Goal: Find specific page/section: Find specific page/section

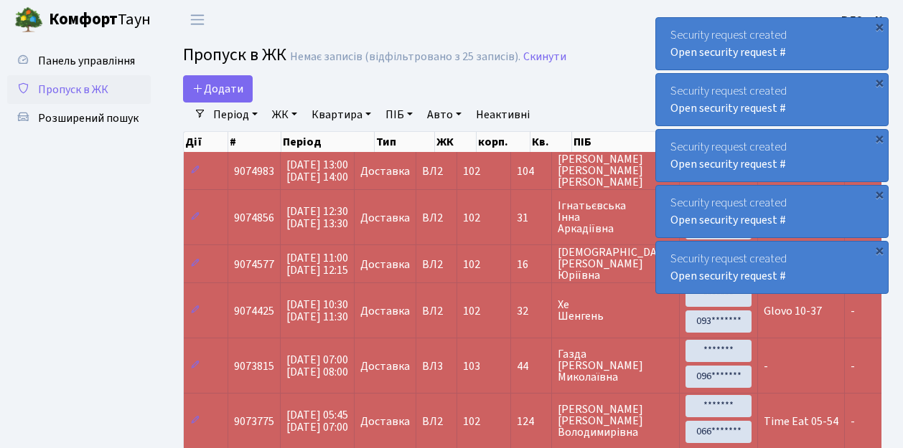
select select "25"
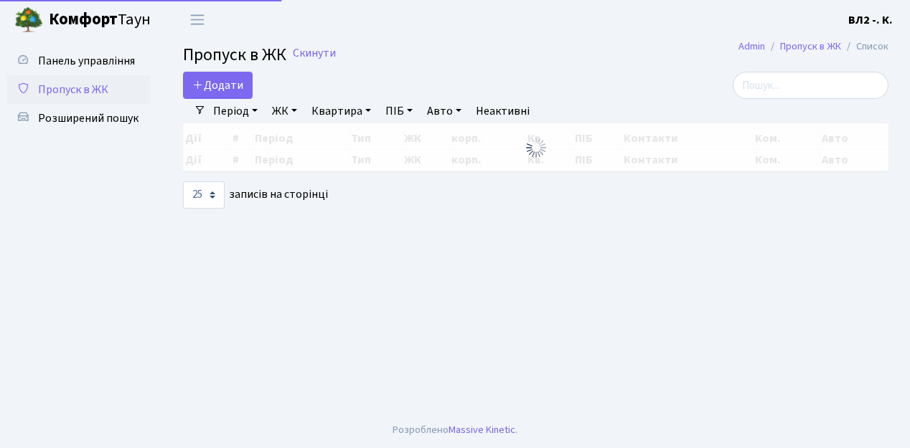
select select "25"
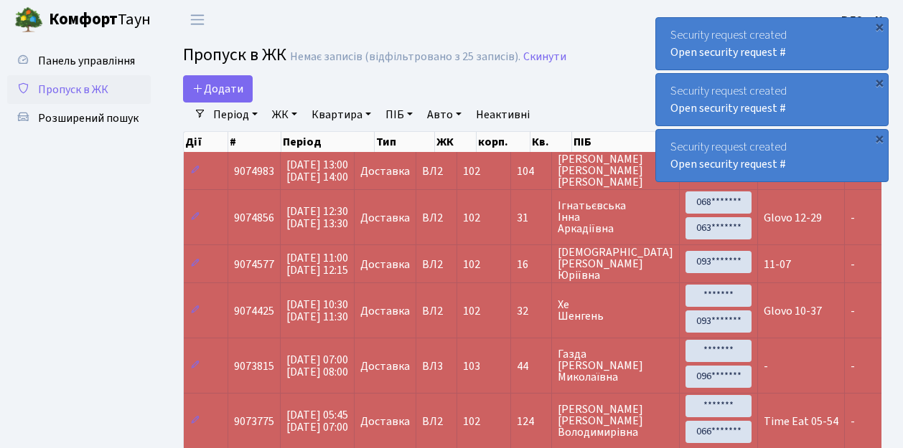
click at [253, 113] on link "Період" at bounding box center [235, 115] width 56 height 24
click at [167, 68] on div "Пропуск в ЖК Немає записів (відфільтровано з 25 записів). Скинути" at bounding box center [531, 57] width 741 height 24
click at [91, 123] on span "Розширений пошук" at bounding box center [88, 118] width 100 height 16
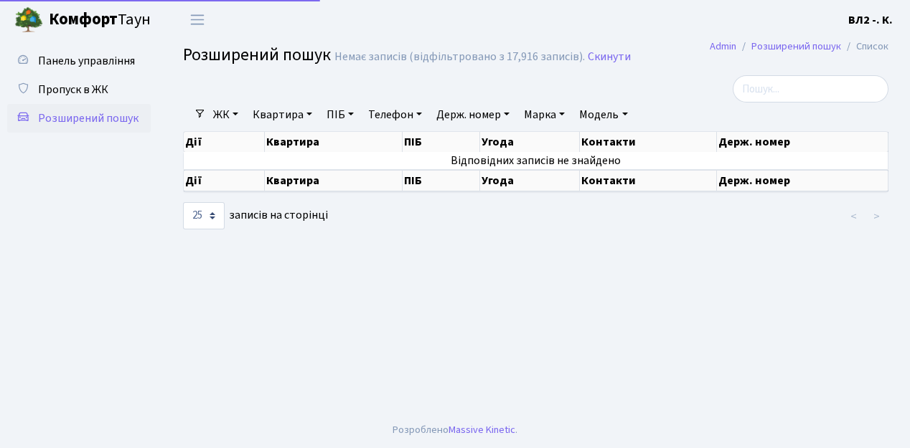
select select "25"
click at [310, 118] on link "Квартира" at bounding box center [282, 115] width 71 height 24
type input "93"
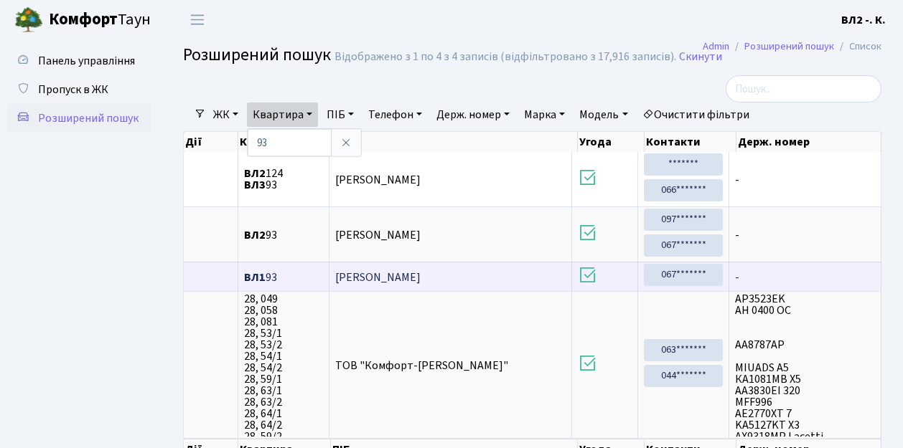
click at [415, 273] on span "Курінна Лариса Віталіївна" at bounding box center [377, 278] width 85 height 16
click at [377, 274] on span "Курінна Лариса Віталіївна" at bounding box center [377, 278] width 85 height 16
click at [376, 274] on span "Курінна Лариса Віталіївна" at bounding box center [377, 278] width 85 height 16
click at [413, 274] on span "Курінна Лариса Віталіївна" at bounding box center [377, 278] width 85 height 16
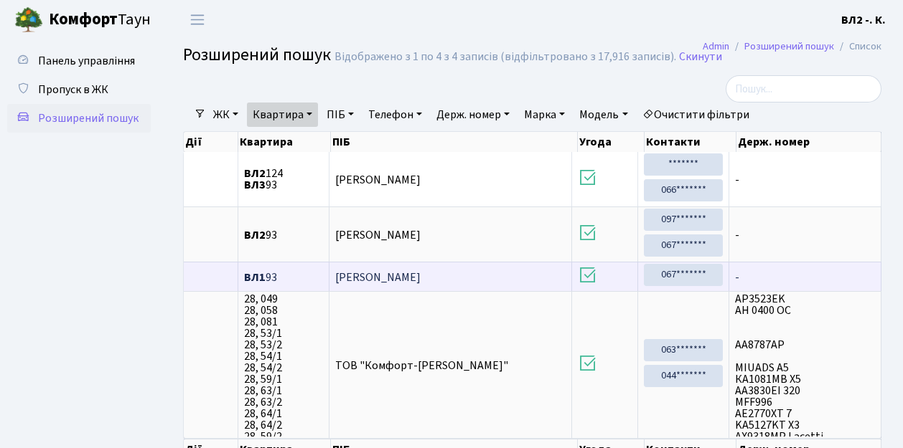
click at [413, 274] on span "Курінна Лариса Віталіївна" at bounding box center [377, 278] width 85 height 16
click at [420, 273] on span "Курінна Лариса Віталіївна" at bounding box center [377, 278] width 85 height 16
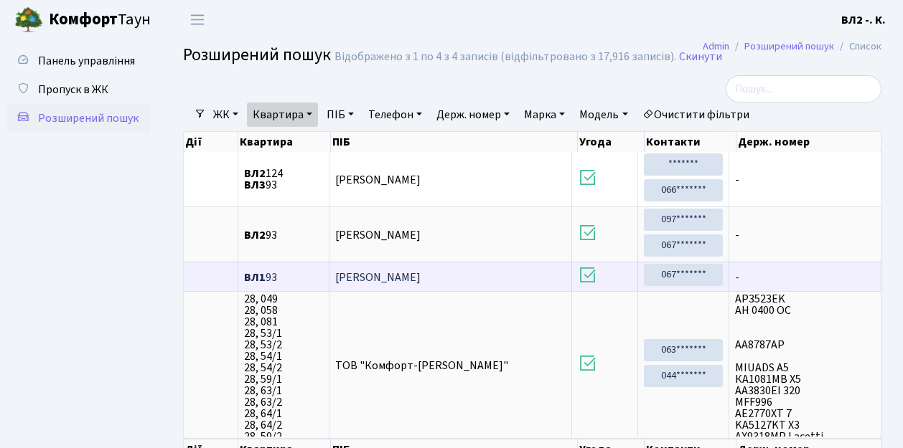
click at [420, 273] on span "Курінна Лариса Віталіївна" at bounding box center [377, 278] width 85 height 16
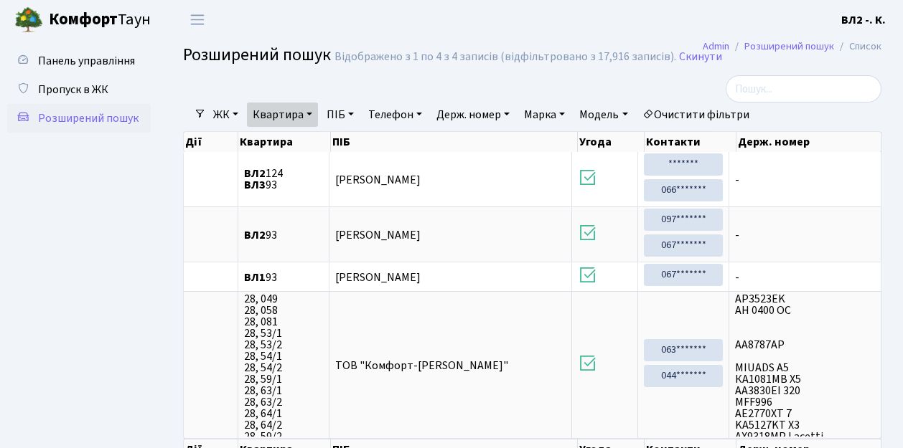
click at [161, 230] on div "Фільтри ЖК - ВЛ1, Ужгородський пров., 4/1 ВЛ2, пр.Голосіївський, 76 ВЛ3, пр.Гол…" at bounding box center [531, 287] width 741 height 425
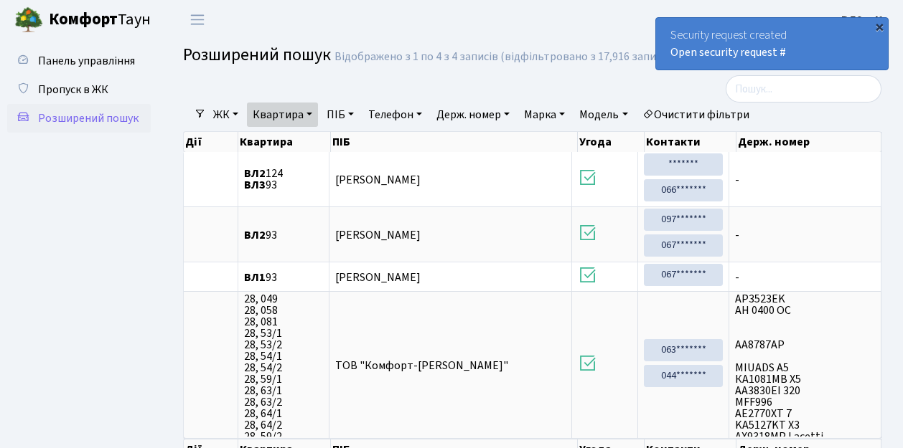
click at [878, 29] on div "×" at bounding box center [879, 26] width 14 height 14
click at [879, 25] on div "×" at bounding box center [879, 26] width 14 height 14
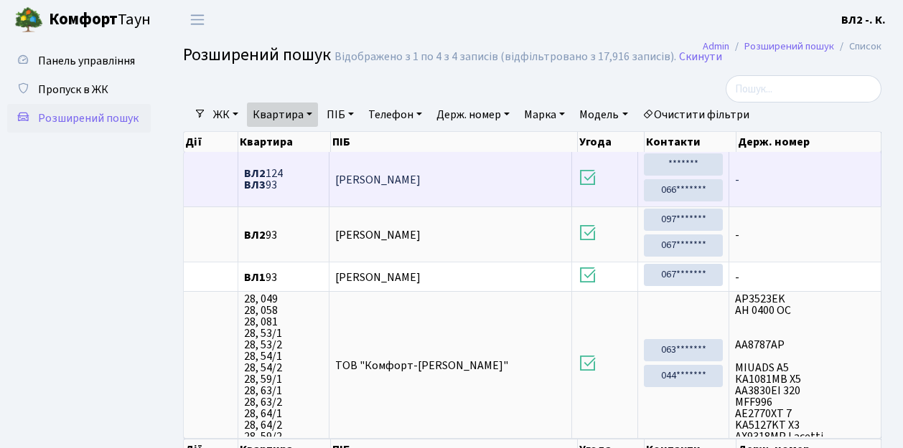
click at [202, 182] on td at bounding box center [211, 179] width 55 height 55
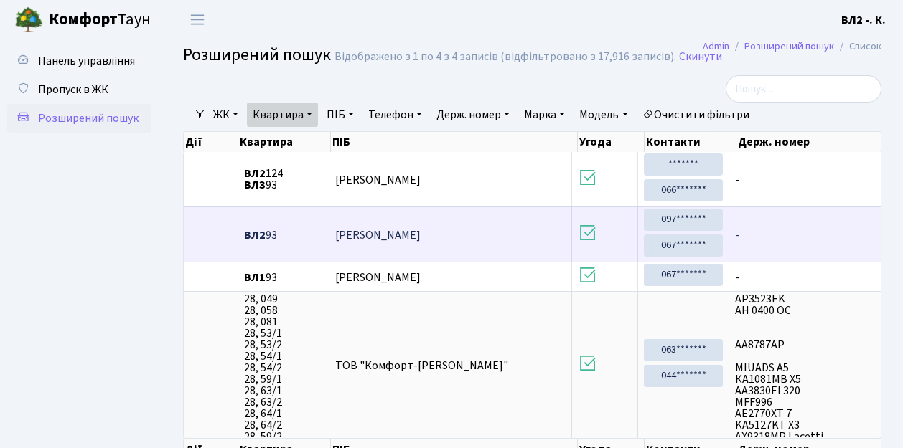
click at [537, 237] on td "Іост Людмила Павлівна" at bounding box center [450, 234] width 243 height 55
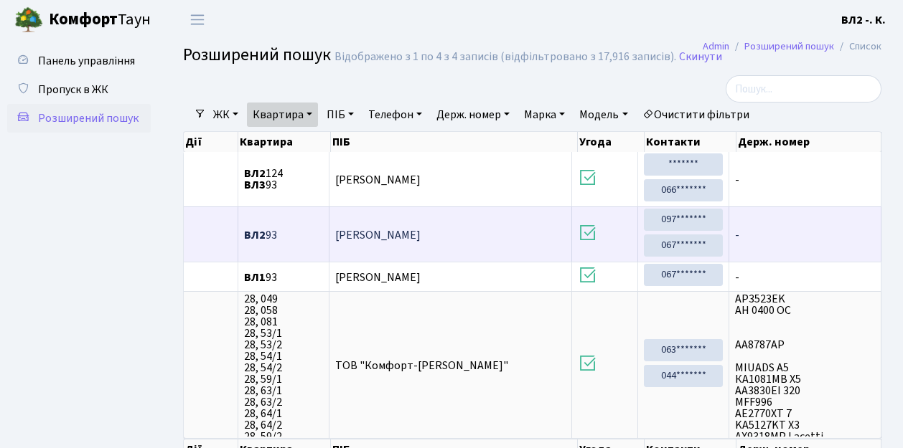
click at [537, 237] on td "Іост Людмила Павлівна" at bounding box center [450, 234] width 243 height 55
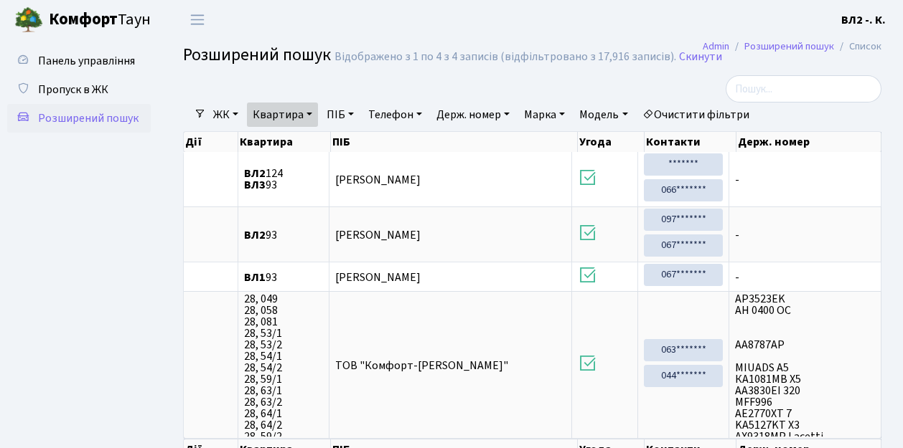
click at [157, 244] on div "Панель управління Пропуск в ЖК Розширений пошук" at bounding box center [80, 269] width 161 height 461
click at [206, 119] on ul "ЖК - ВЛ1, Ужгородський пров., 4/1 ВЛ2, пр.Голосіївський, 76 ВЛ3, пр.Голосіївськ…" at bounding box center [481, 115] width 550 height 24
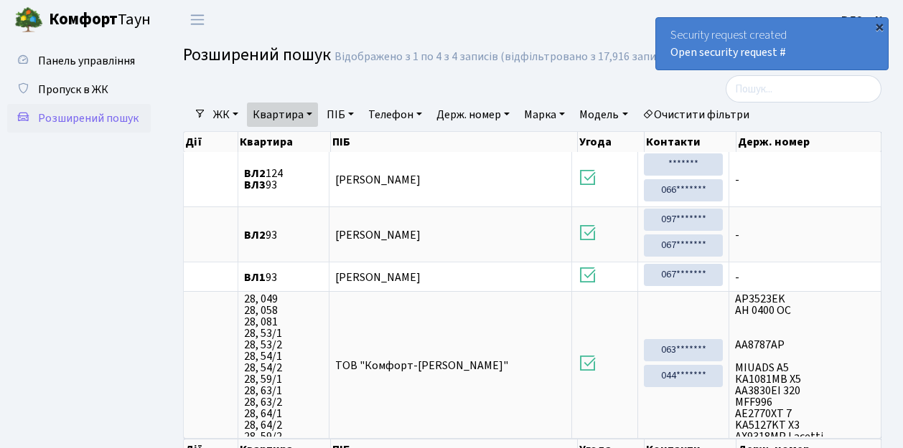
click at [878, 26] on div "×" at bounding box center [879, 26] width 14 height 14
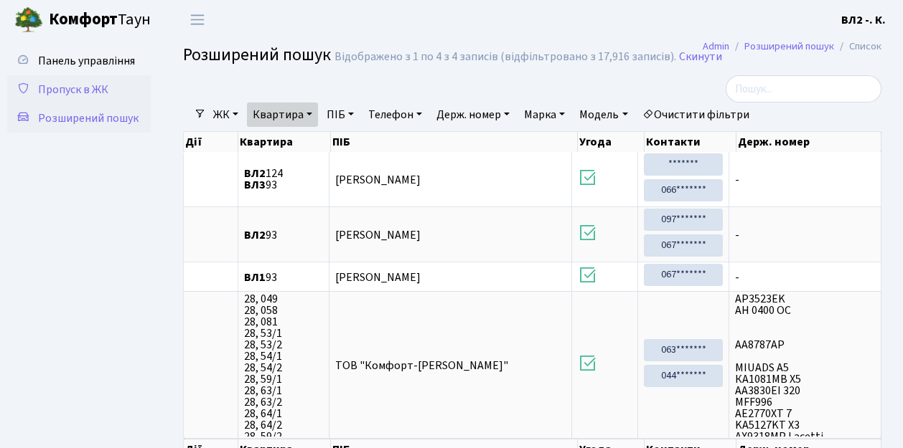
click at [46, 90] on span "Пропуск в ЖК" at bounding box center [73, 90] width 70 height 16
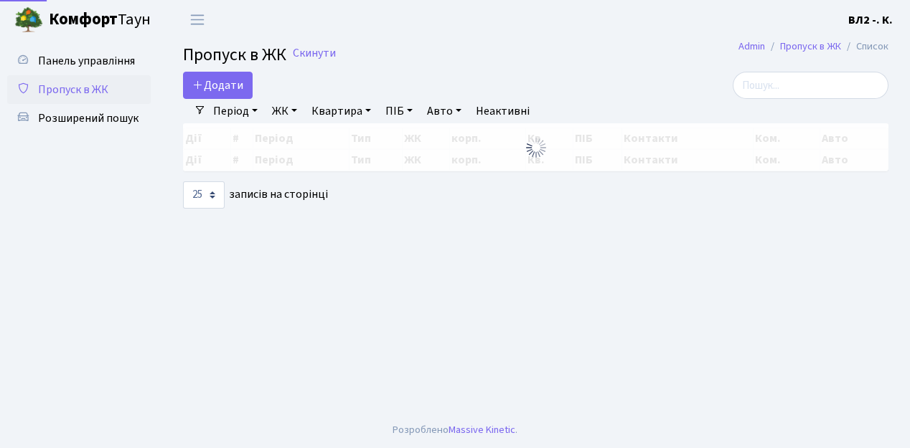
select select "25"
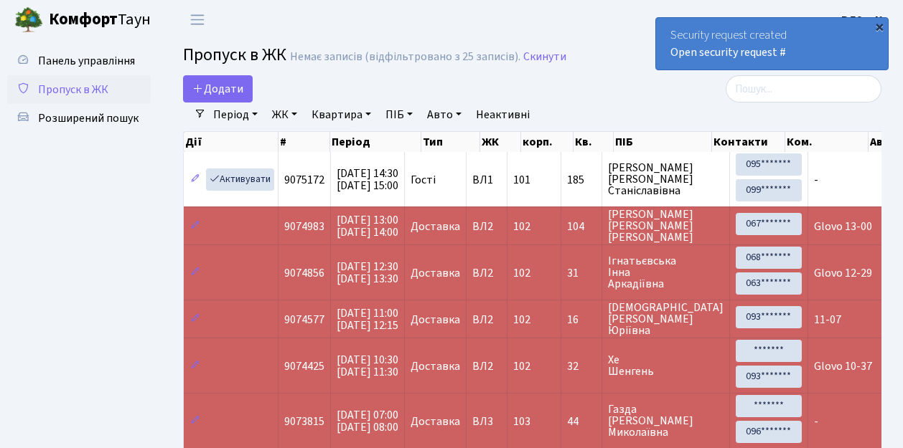
click at [880, 27] on div "×" at bounding box center [879, 26] width 14 height 14
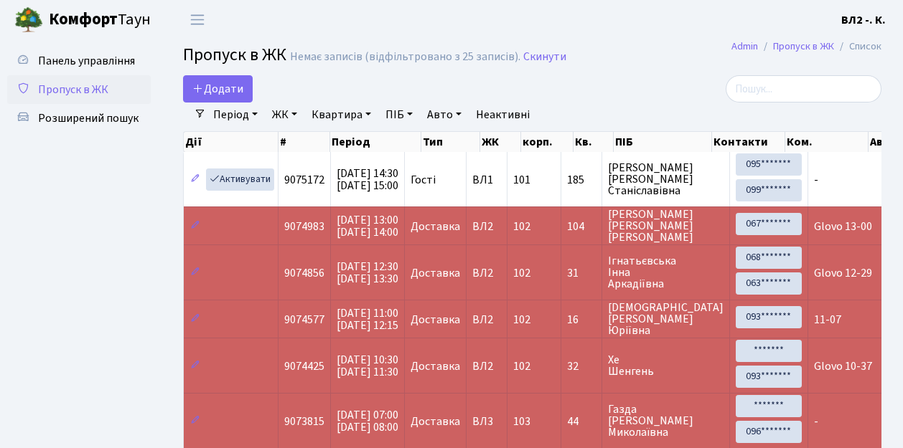
click at [613, 19] on header "Комфорт Таун ВЛ2 -. К. Мій обліковий запис Вийти" at bounding box center [451, 19] width 903 height 39
